Goal: Task Accomplishment & Management: Use online tool/utility

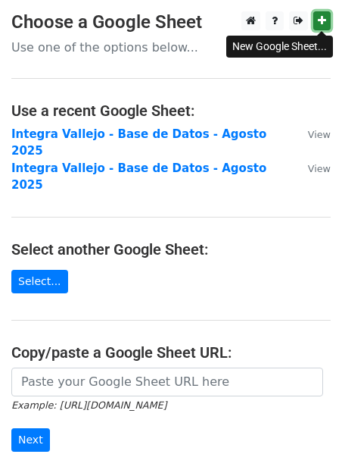
click at [325, 25] on icon at bounding box center [322, 20] width 8 height 11
click at [175, 53] on p "Use one of the options below..." at bounding box center [171, 47] width 320 height 16
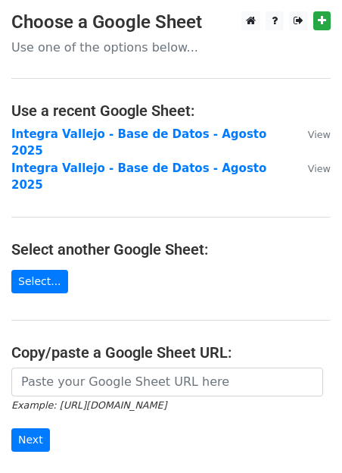
click at [81, 49] on p "Use one of the options below..." at bounding box center [171, 47] width 320 height 16
click at [35, 270] on link "Select..." at bounding box center [39, 281] width 57 height 23
click at [40, 270] on link "Select..." at bounding box center [39, 281] width 57 height 23
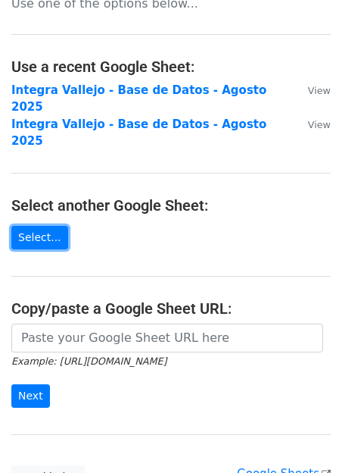
scroll to position [49, 0]
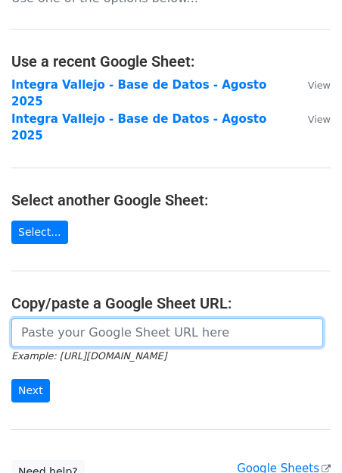
click at [73, 318] on input "url" at bounding box center [167, 332] width 312 height 29
paste input "[URL][DOMAIN_NAME]"
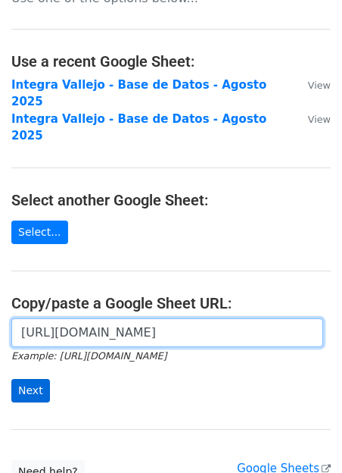
type input "[URL][DOMAIN_NAME]"
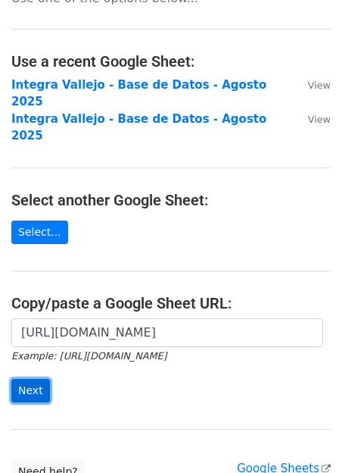
click at [36, 379] on input "Next" at bounding box center [30, 390] width 39 height 23
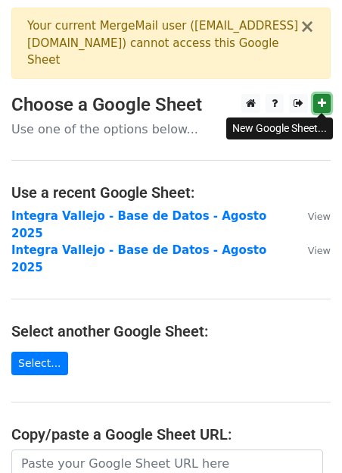
click at [326, 102] on icon at bounding box center [322, 103] width 8 height 11
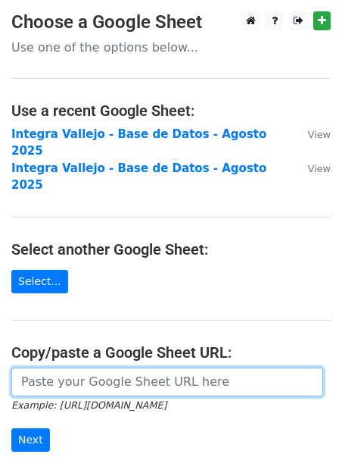
click at [42, 367] on input "url" at bounding box center [167, 381] width 312 height 29
paste input "https://docs.google.com/spreadsheets/d/161Kj8-WxivRNU955qPU1axnrDFRogQb1kQTBUHk…"
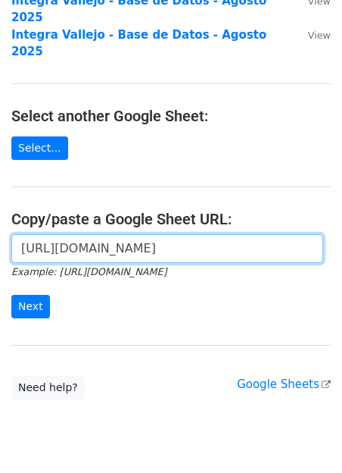
scroll to position [144, 0]
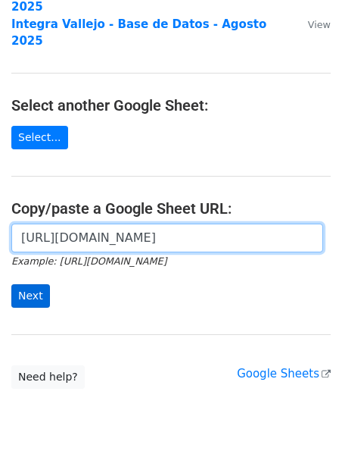
type input "https://docs.google.com/spreadsheets/d/161Kj8-WxivRNU955qPU1axnrDFRogQb1kQTBUHk…"
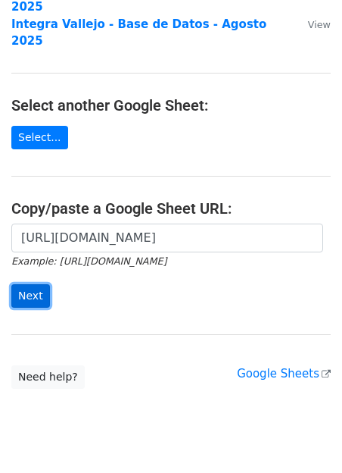
click at [42, 284] on input "Next" at bounding box center [30, 295] width 39 height 23
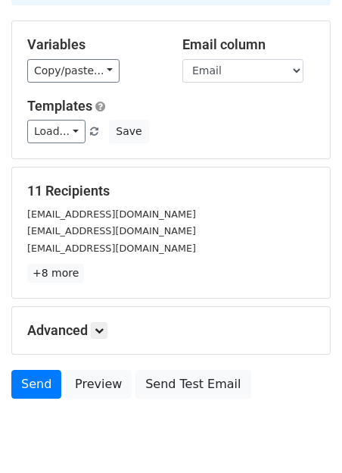
scroll to position [127, 0]
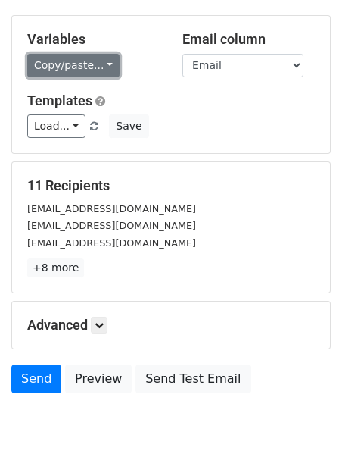
click at [80, 68] on link "Copy/paste..." at bounding box center [73, 65] width 92 height 23
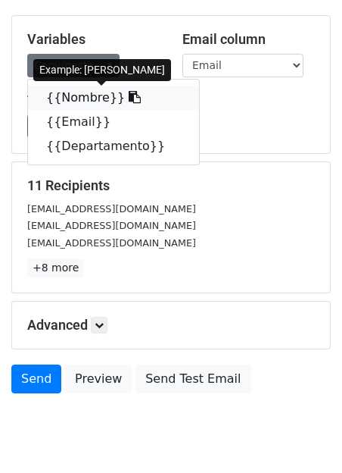
click at [68, 96] on link "{{Nombre}}" at bounding box center [113, 98] width 171 height 24
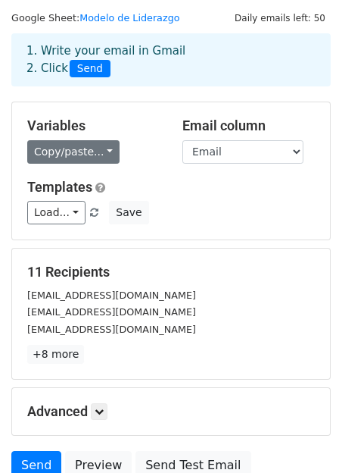
scroll to position [37, 0]
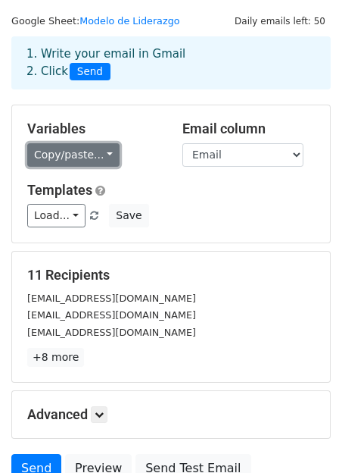
click at [104, 152] on link "Copy/paste..." at bounding box center [73, 154] width 92 height 23
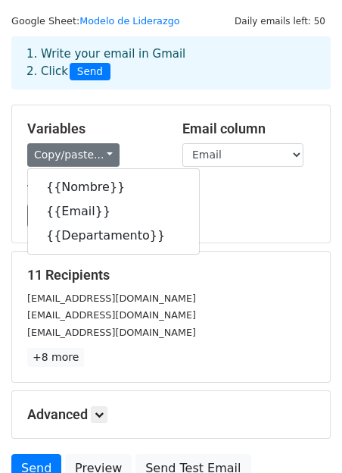
click at [162, 121] on div "Variables Copy/paste... {{Nombre}} {{Email}} {{Departamento}}" at bounding box center [93, 143] width 155 height 46
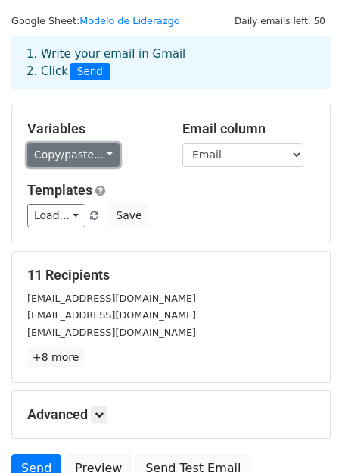
click at [89, 155] on link "Copy/paste..." at bounding box center [73, 154] width 92 height 23
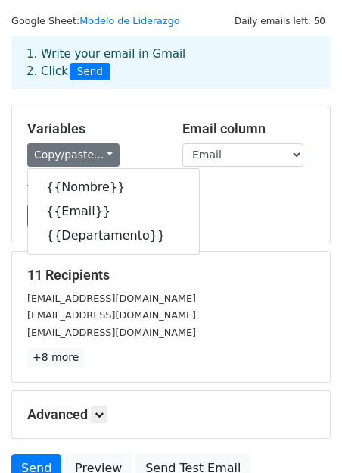
click at [144, 130] on h5 "Variables" at bounding box center [93, 128] width 133 height 17
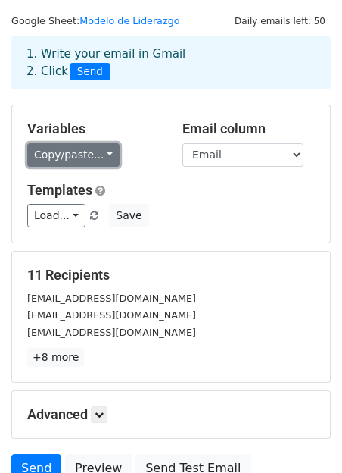
click at [89, 152] on link "Copy/paste..." at bounding box center [73, 154] width 92 height 23
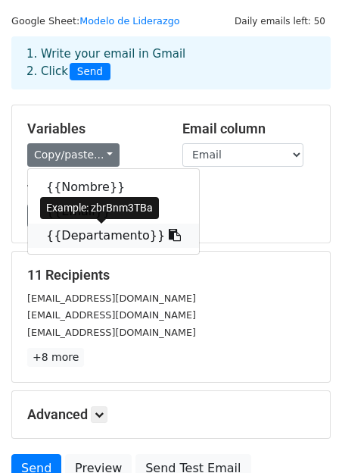
click at [93, 239] on link "{{Departamento}}" at bounding box center [113, 236] width 171 height 24
